Goal: Find specific page/section: Find specific page/section

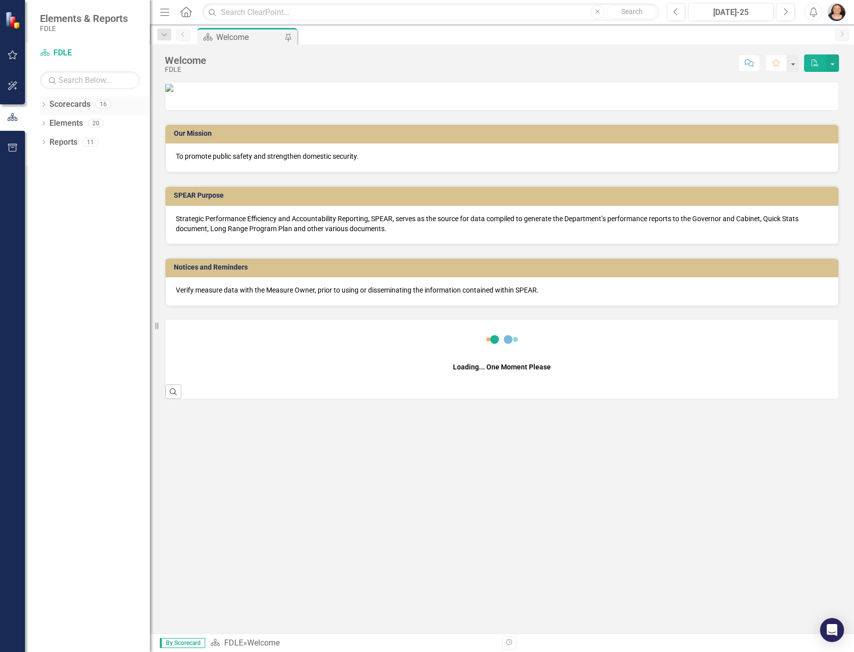
click at [44, 105] on icon "Dropdown" at bounding box center [43, 105] width 7 height 5
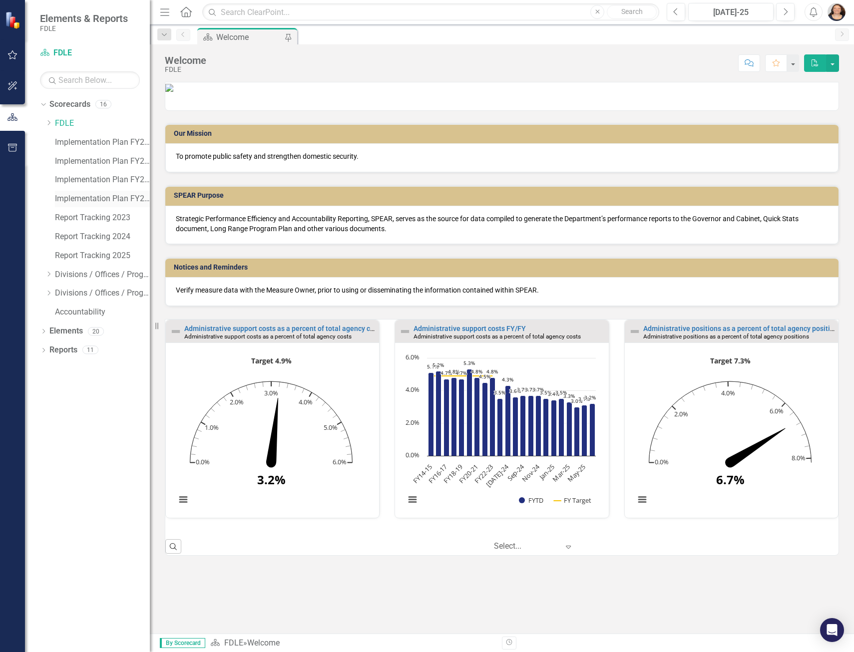
click at [126, 200] on link "Implementation Plan FY25/26" at bounding box center [102, 198] width 95 height 11
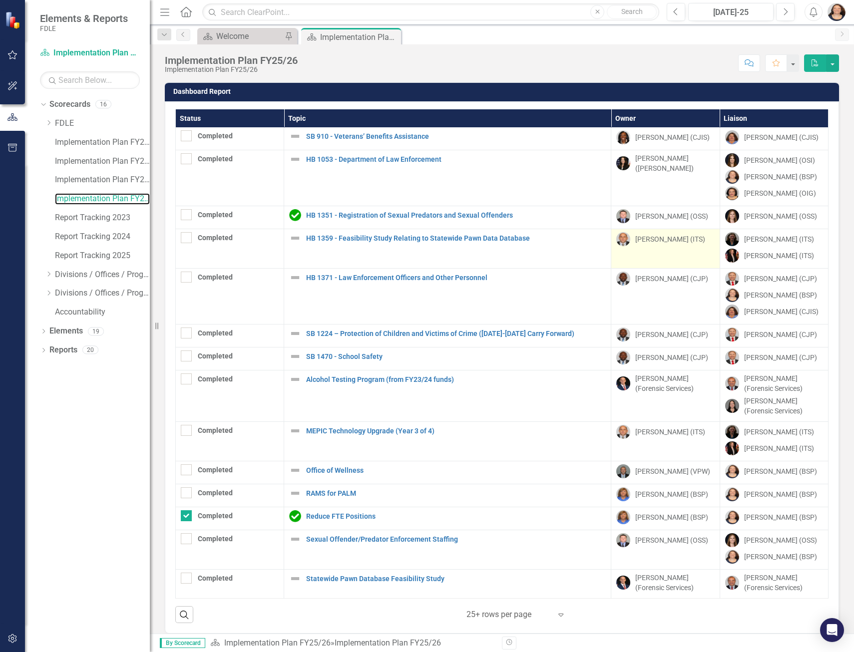
scroll to position [10, 0]
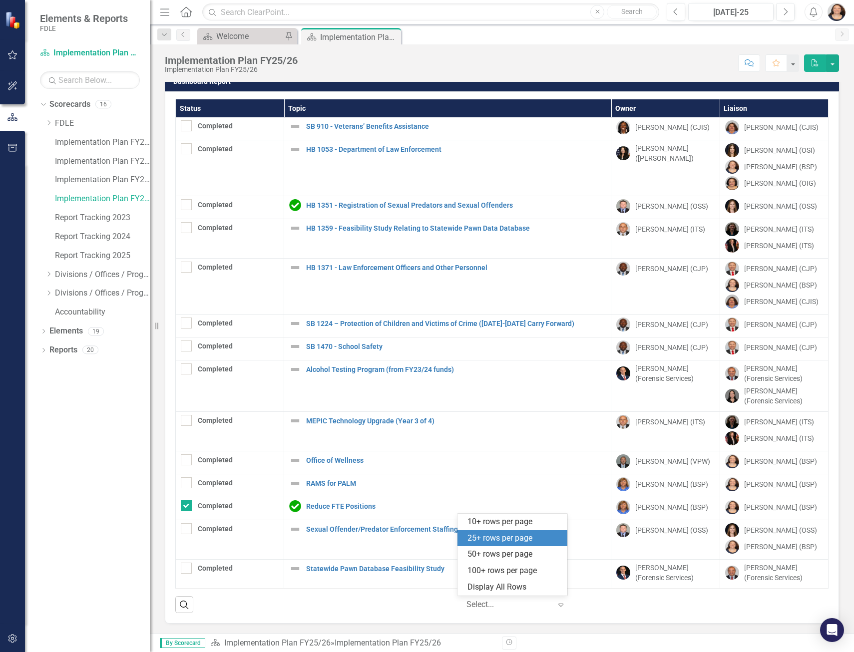
click at [514, 609] on div at bounding box center [508, 604] width 85 height 13
click at [516, 585] on div "Display All Rows" at bounding box center [514, 587] width 94 height 11
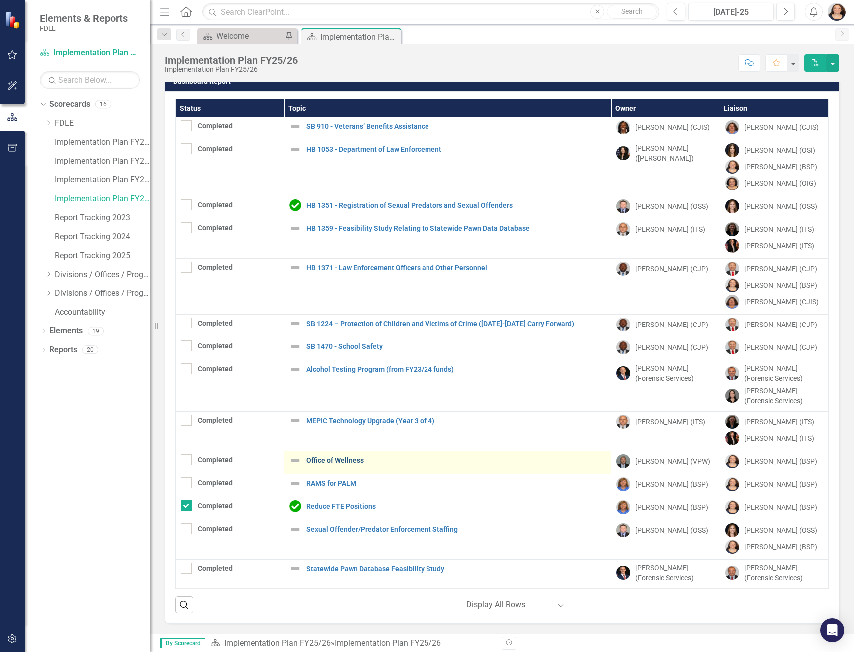
click at [338, 461] on link "Office of Wellness" at bounding box center [456, 460] width 300 height 7
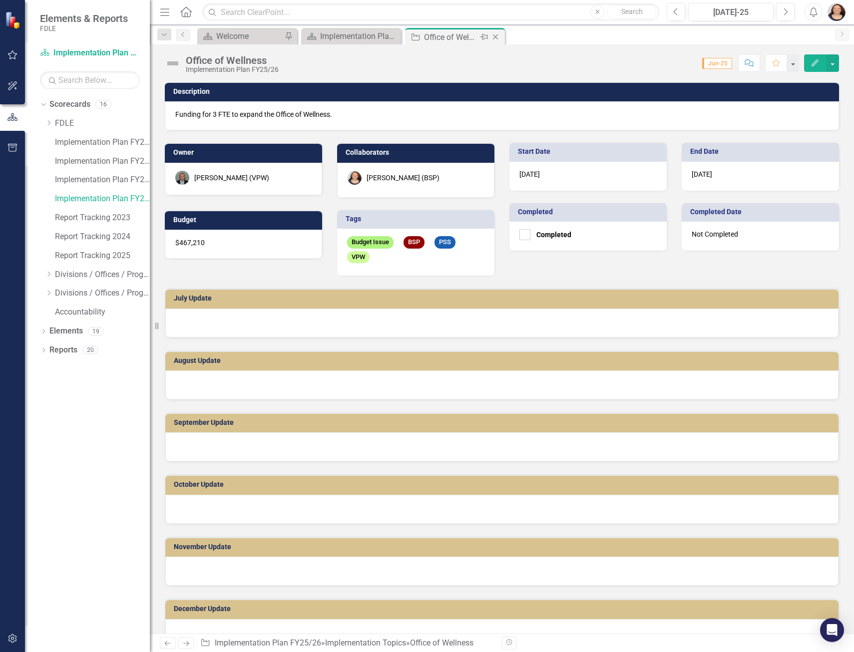
click at [497, 35] on icon "Close" at bounding box center [495, 37] width 10 height 8
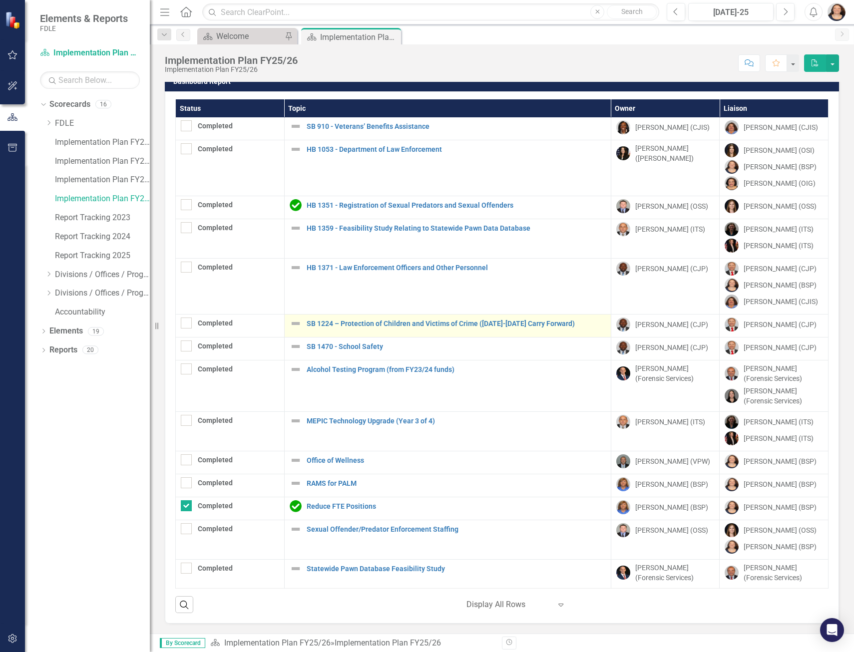
scroll to position [202, 0]
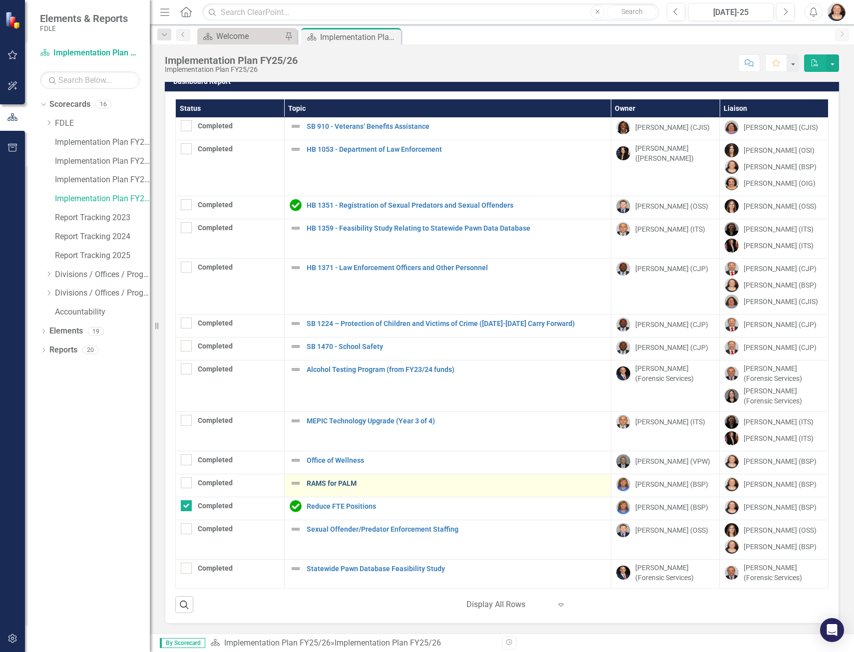
click at [346, 480] on link "RAMS for PALM" at bounding box center [456, 483] width 299 height 7
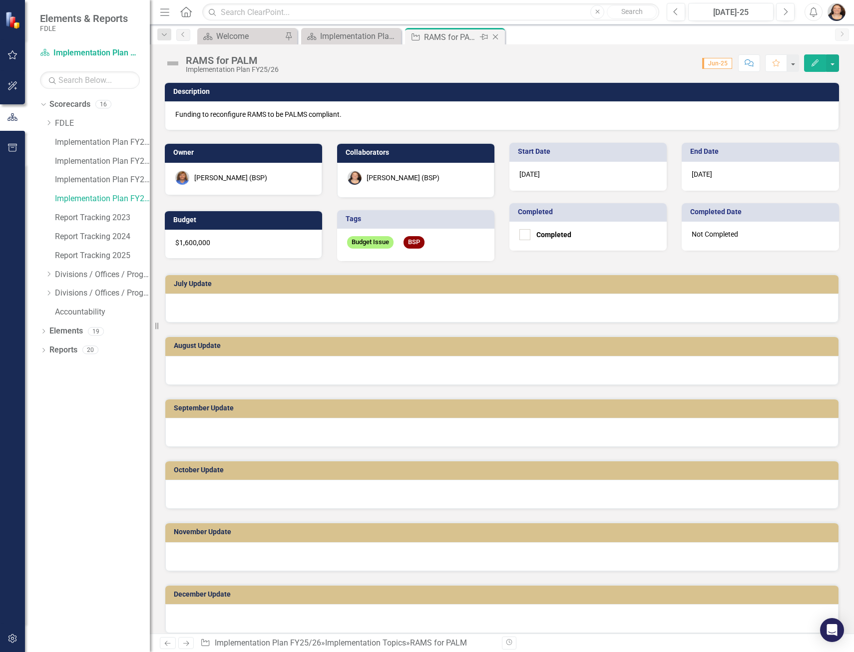
click at [497, 36] on icon "Close" at bounding box center [495, 37] width 10 height 8
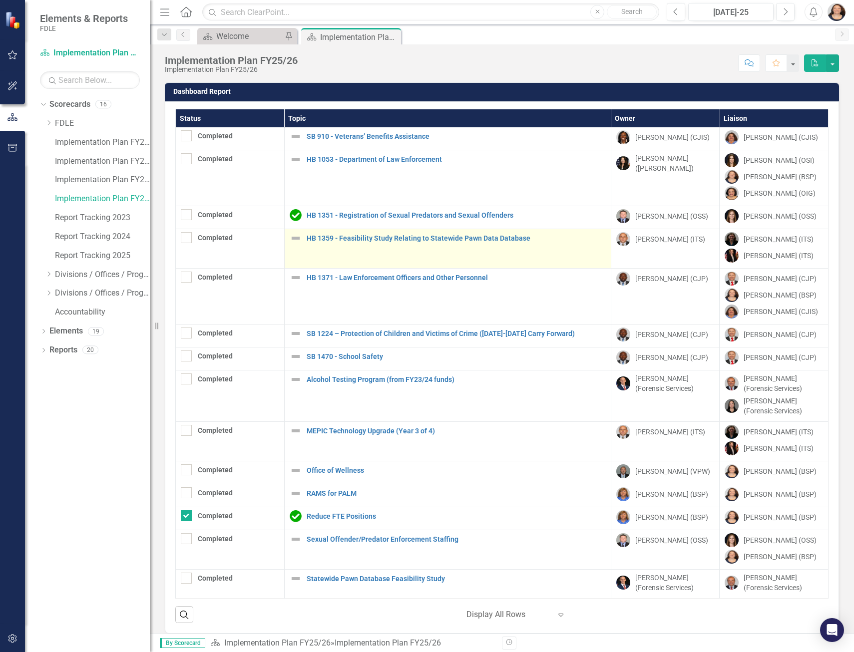
scroll to position [10, 0]
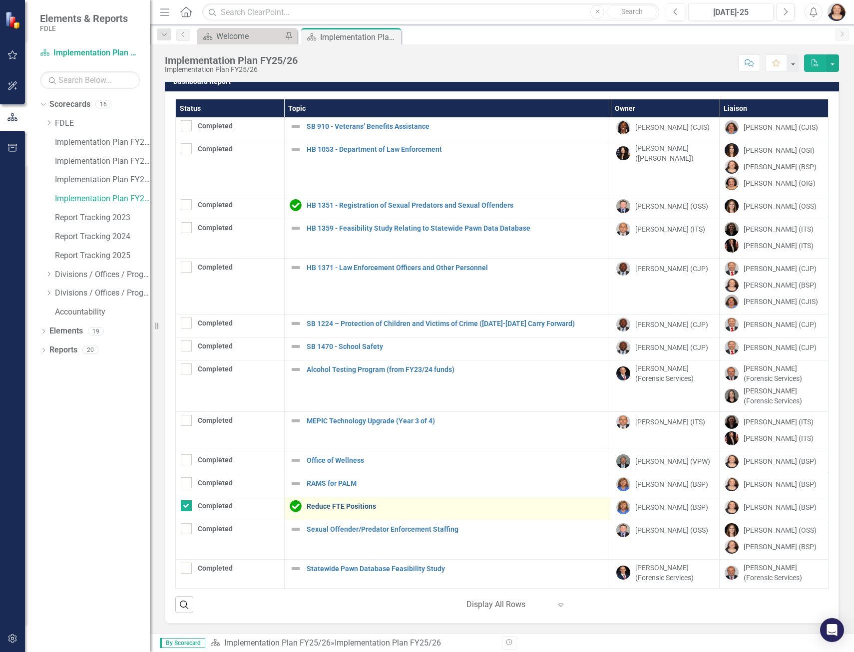
click at [364, 503] on link "Reduce FTE Positions" at bounding box center [456, 506] width 299 height 7
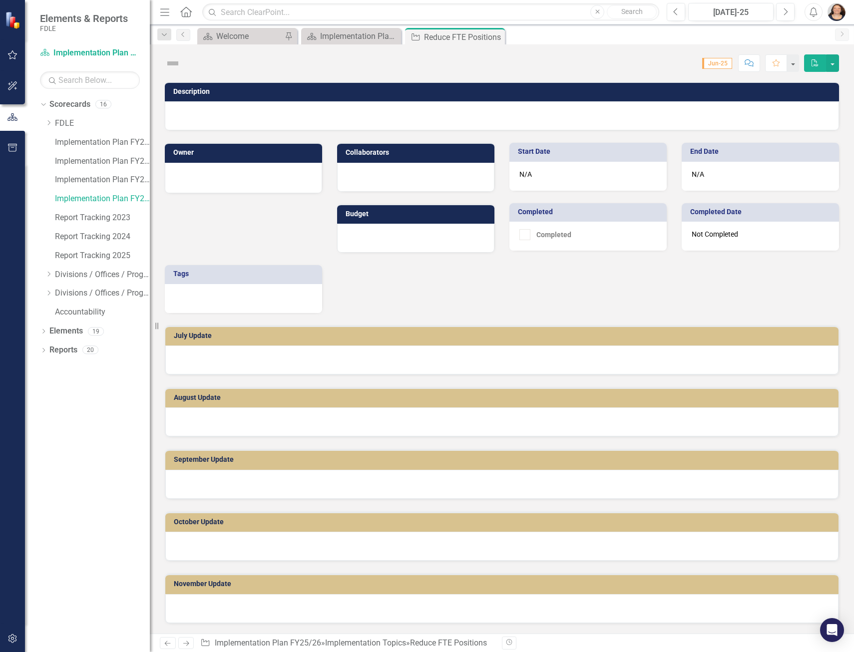
checkbox input "true"
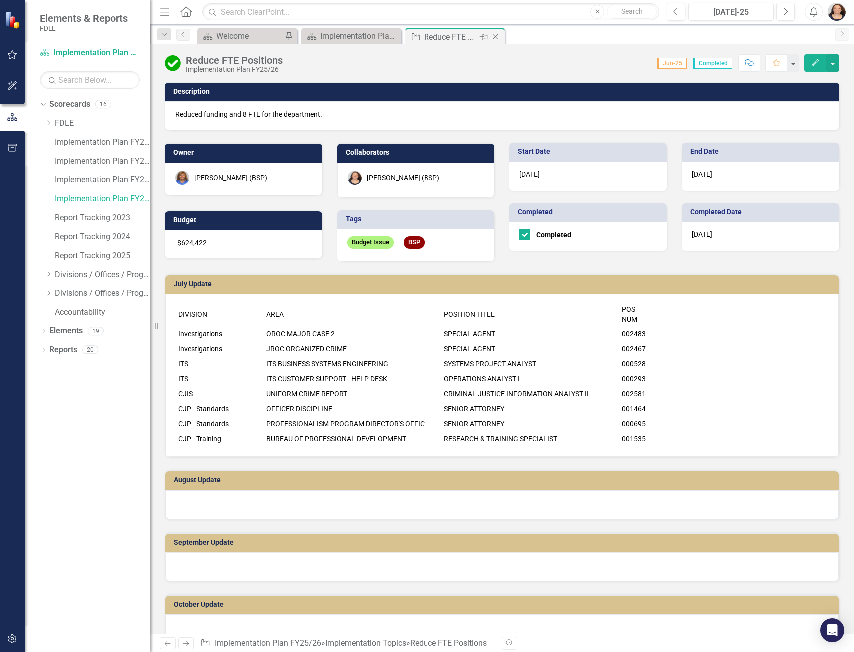
click at [495, 38] on icon "Close" at bounding box center [495, 37] width 10 height 8
